Goal: Task Accomplishment & Management: Manage account settings

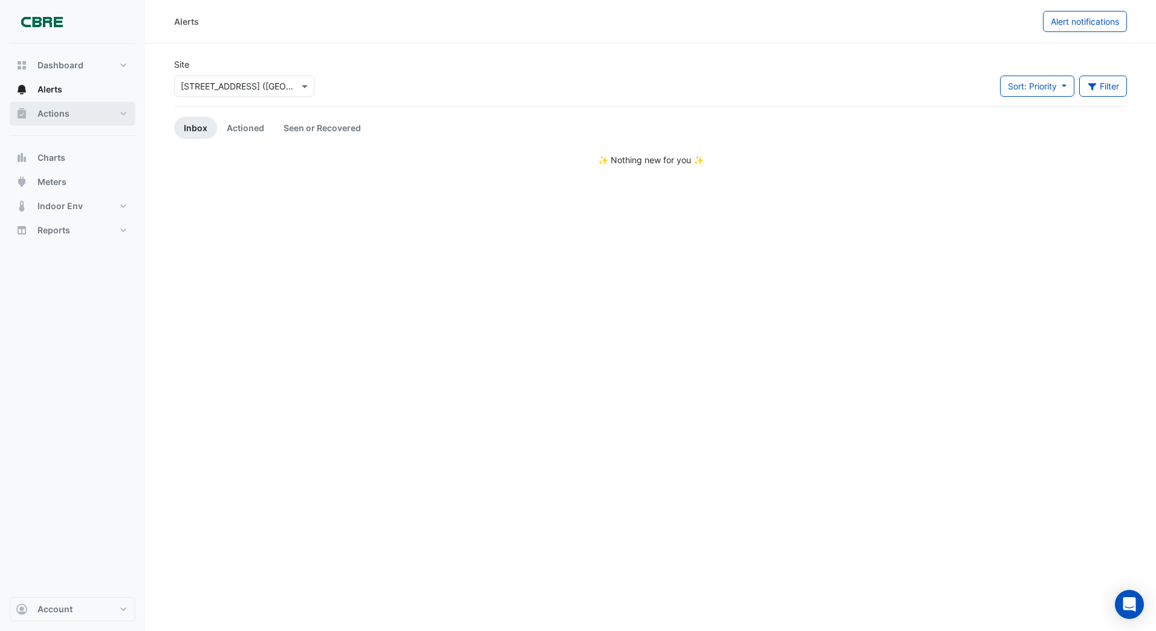
click at [63, 115] on span "Actions" at bounding box center [53, 114] width 32 height 12
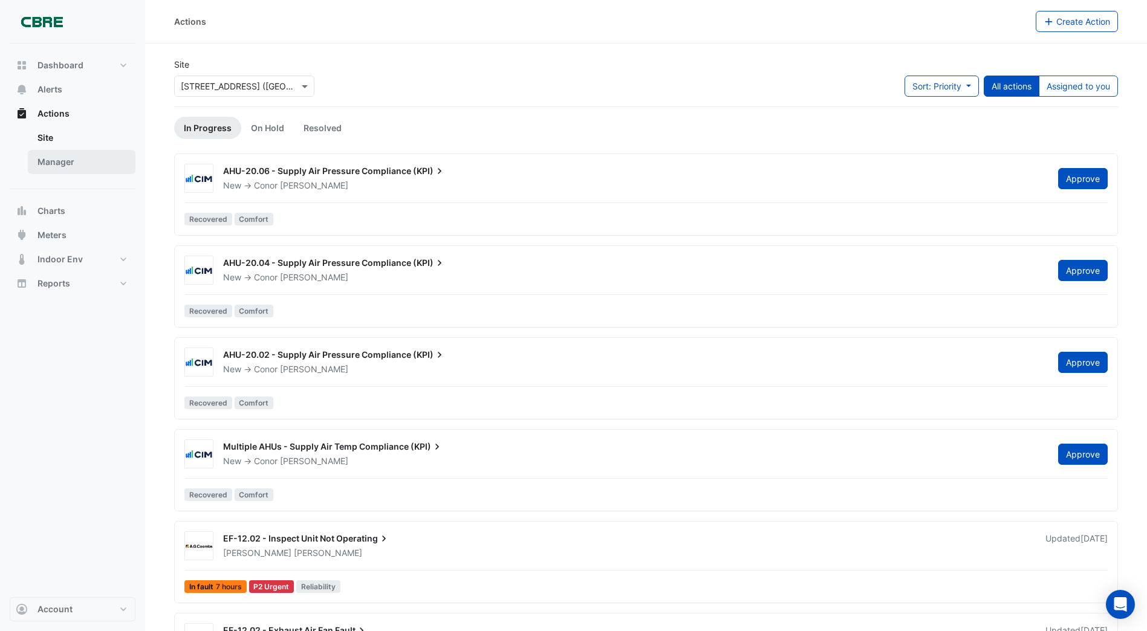
click at [62, 163] on link "Manager" at bounding box center [82, 162] width 108 height 24
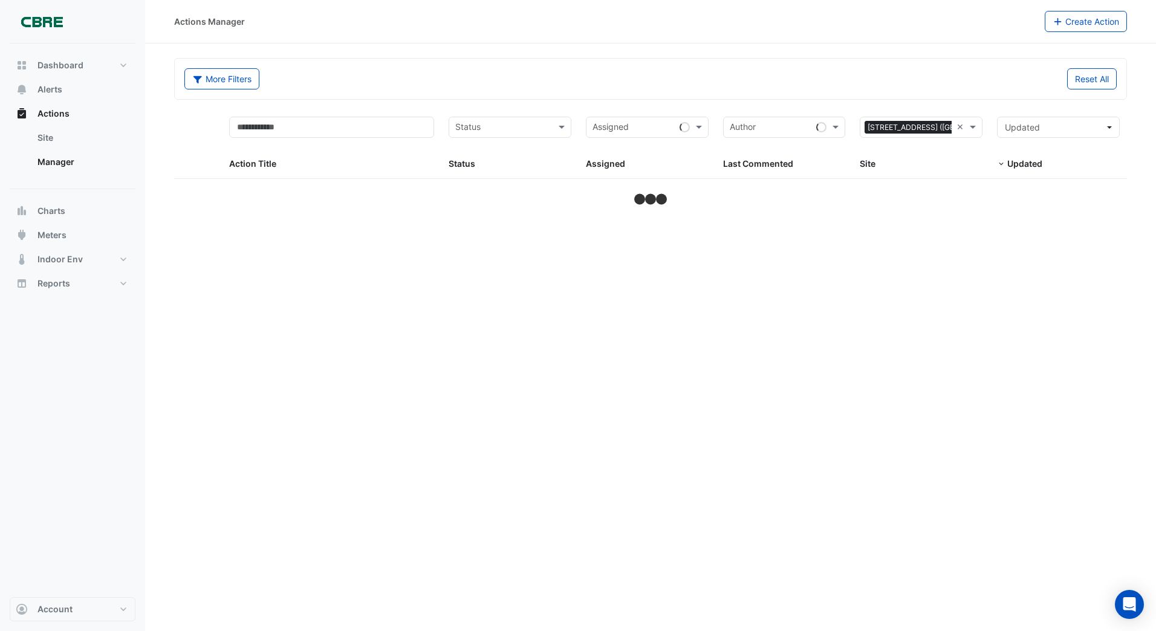
select select "***"
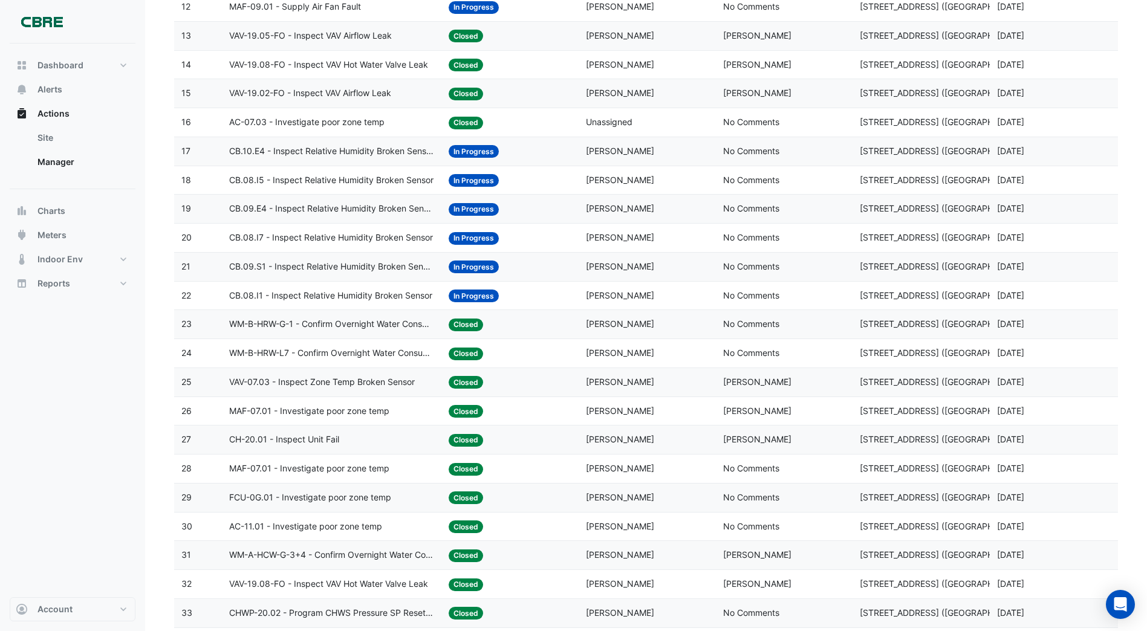
scroll to position [484, 0]
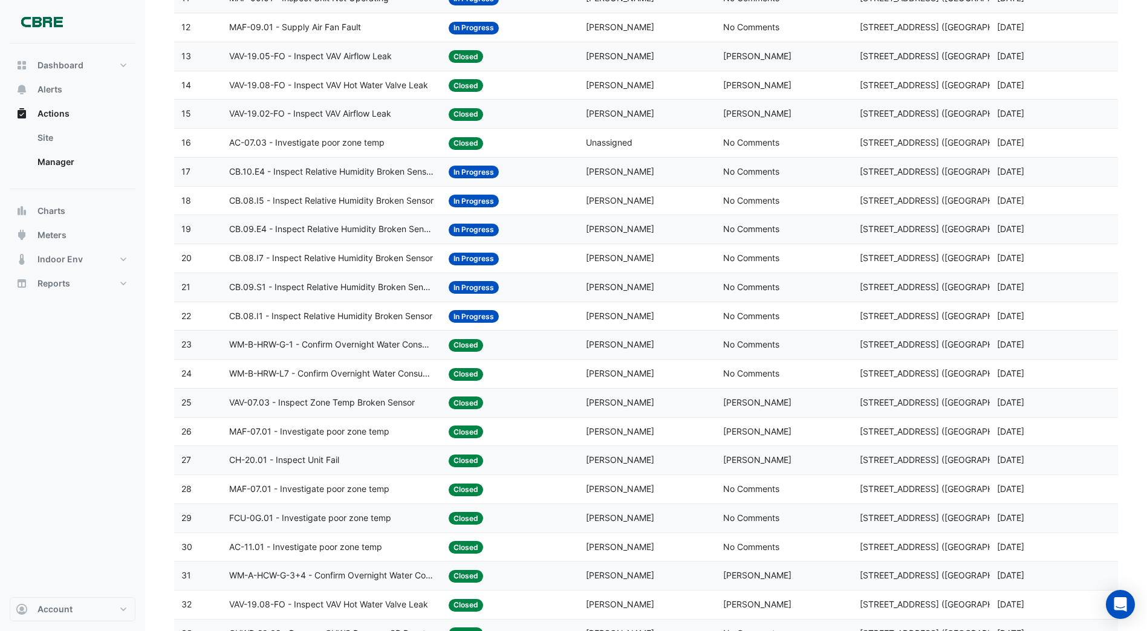
click at [376, 315] on span "CB.08.I1 - Inspect Relative Humidity Broken Sensor" at bounding box center [330, 317] width 203 height 14
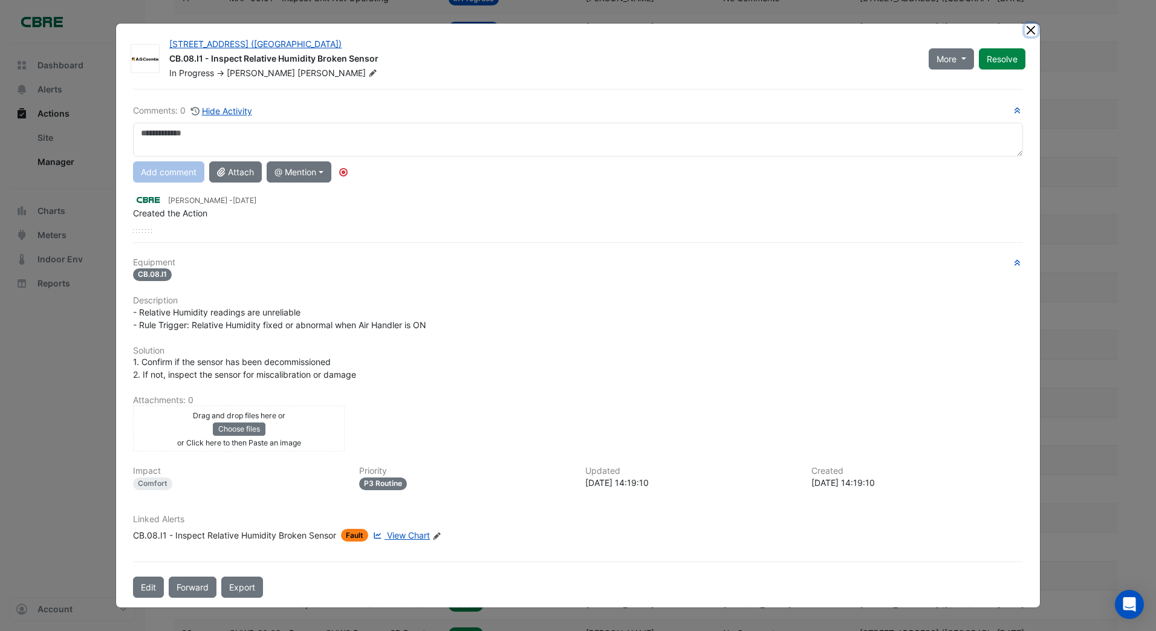
click at [1032, 30] on ngb-modal-window "[STREET_ADDRESS] ([GEOGRAPHIC_DATA]) CB.08.I1 - Inspect Relative Humidity Broke…" at bounding box center [578, 315] width 1156 height 631
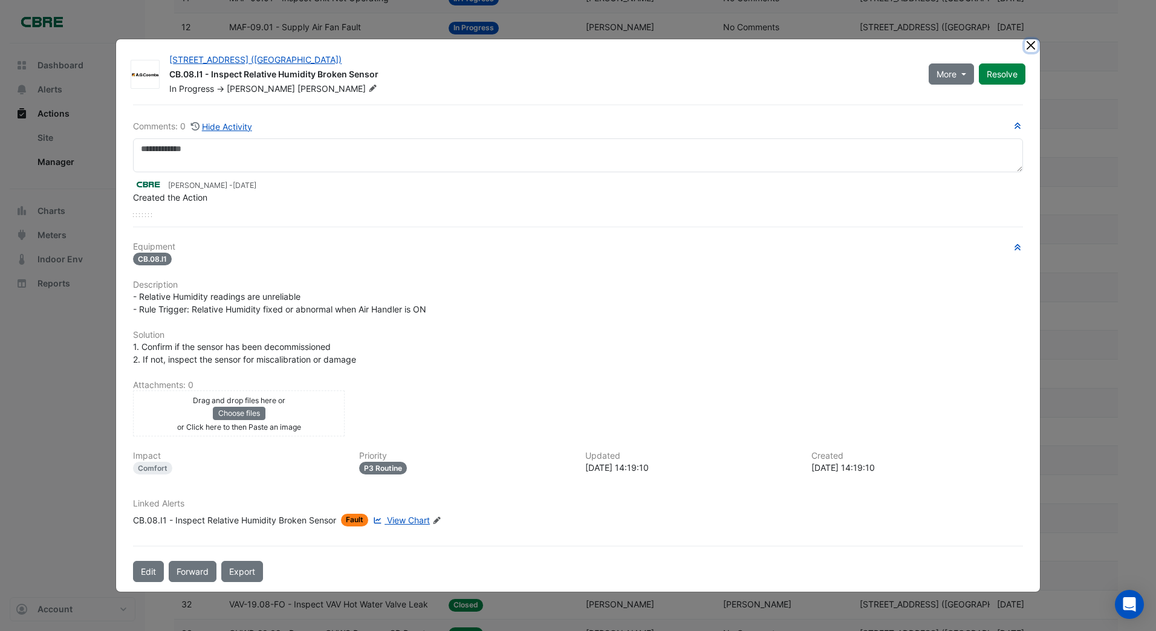
click at [1030, 44] on button "Close" at bounding box center [1031, 45] width 13 height 13
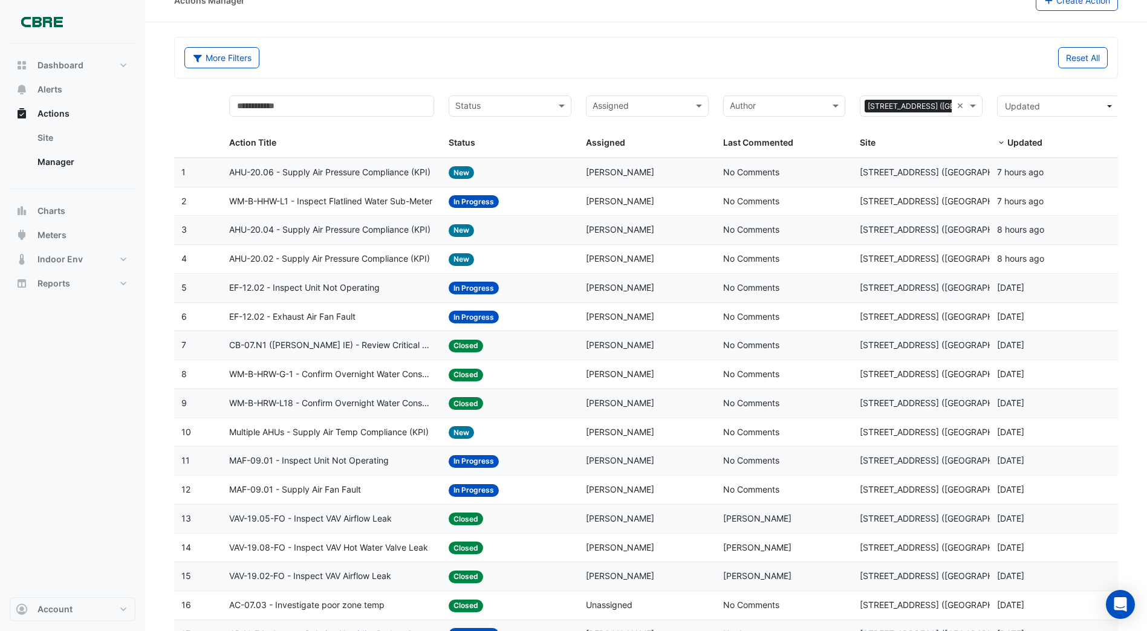
scroll to position [0, 0]
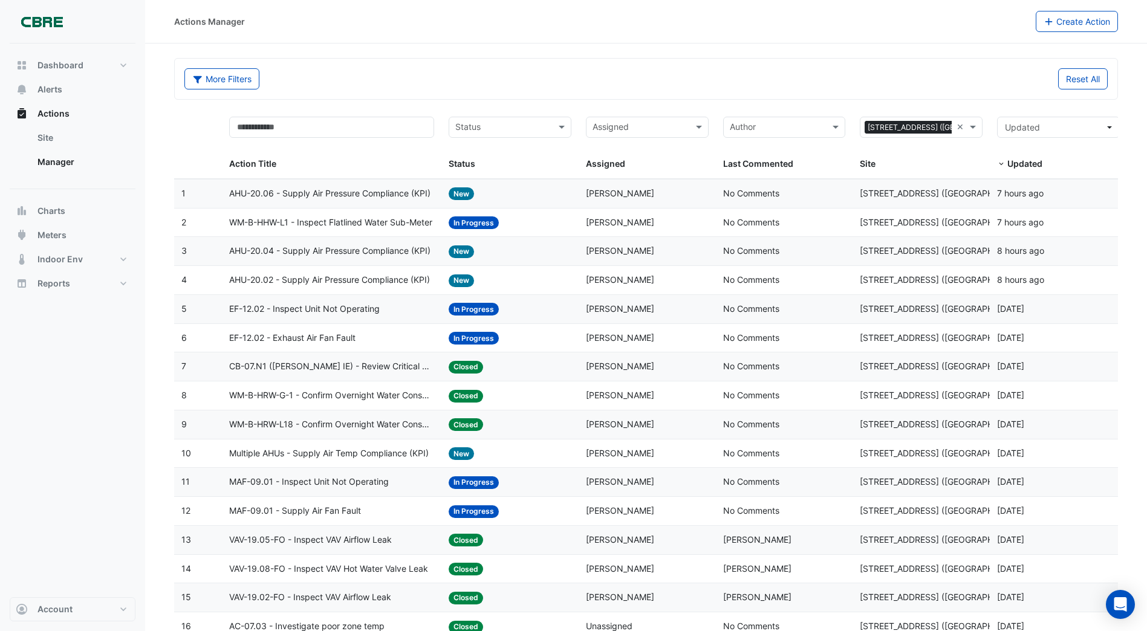
click at [361, 223] on span "WM-B-HHW-L1 - Inspect Flatlined Water Sub-Meter" at bounding box center [330, 223] width 203 height 14
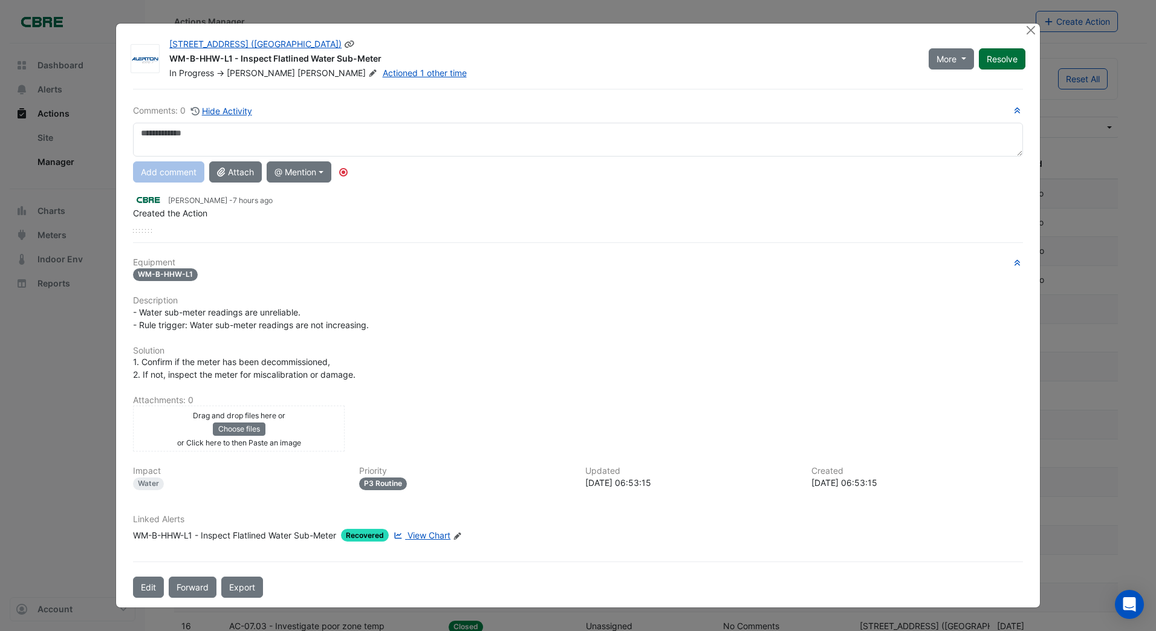
click at [1004, 56] on div "More On Hold Not Doing Resolve" at bounding box center [976, 58] width 111 height 41
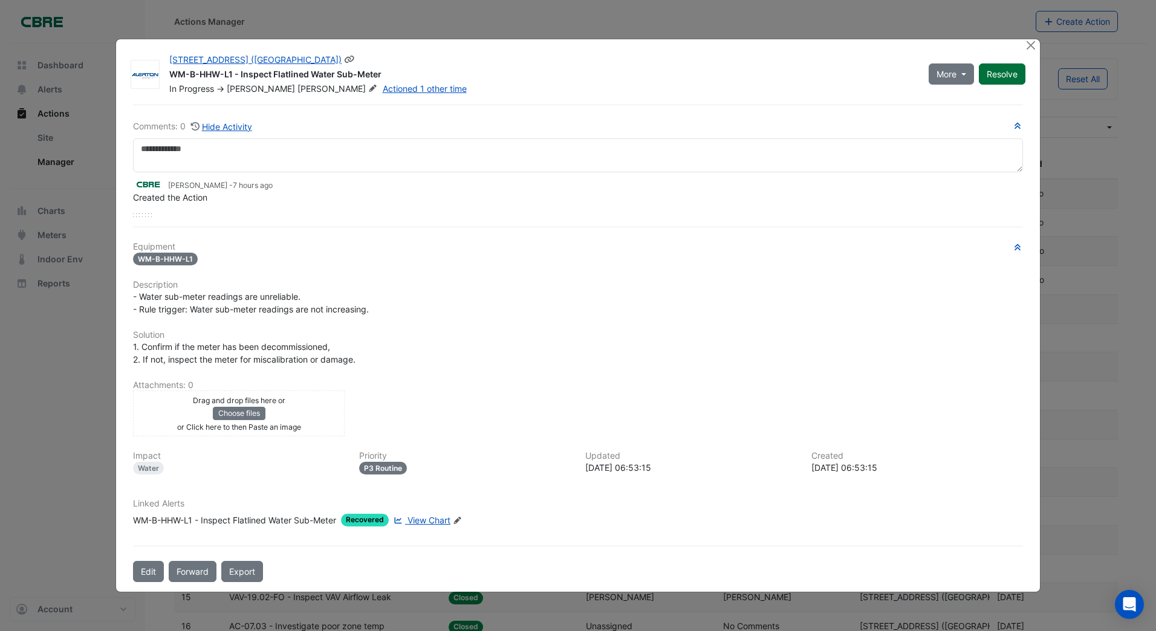
click at [996, 76] on button "Resolve" at bounding box center [1002, 73] width 47 height 21
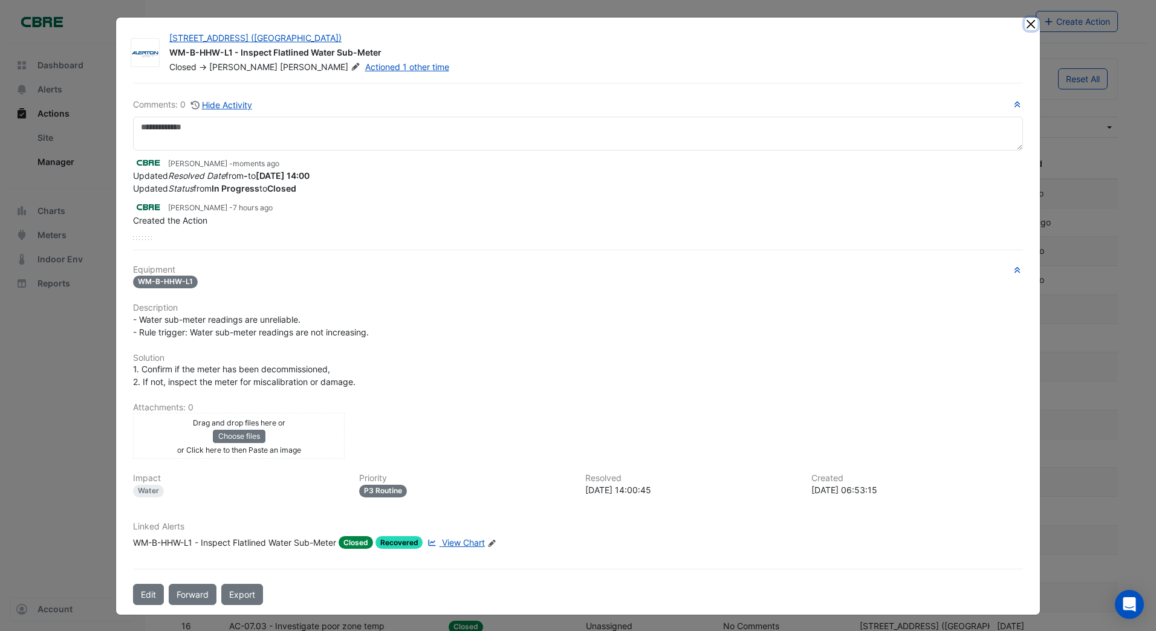
click at [1029, 24] on button "Close" at bounding box center [1031, 24] width 13 height 13
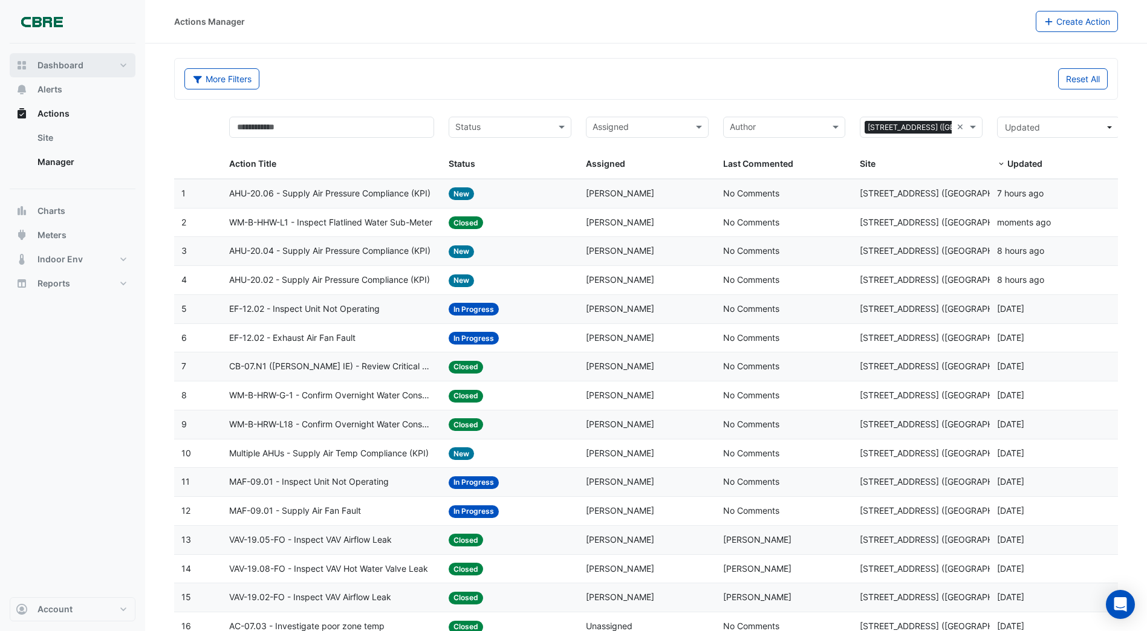
click at [74, 63] on span "Dashboard" at bounding box center [60, 65] width 46 height 12
select select "***"
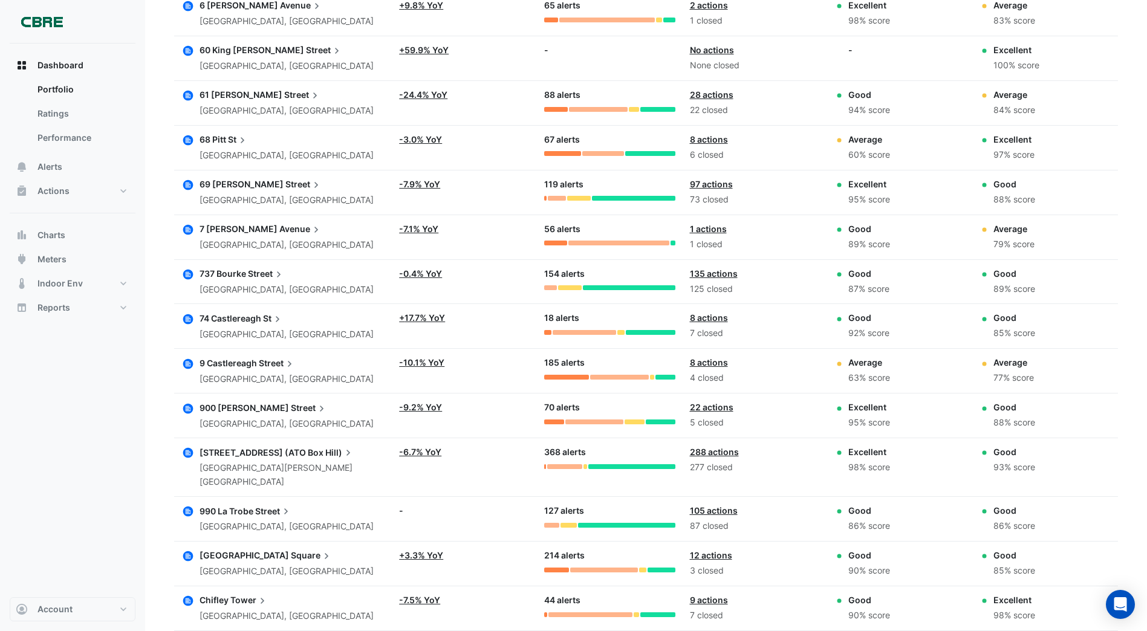
scroll to position [2547, 0]
